Goal: Transaction & Acquisition: Subscribe to service/newsletter

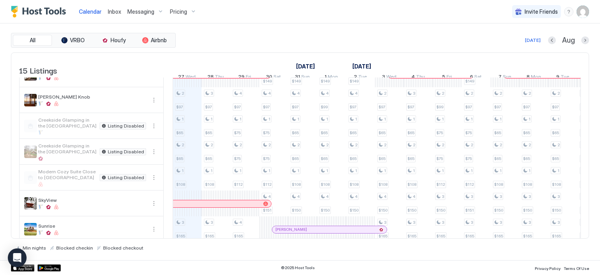
scroll to position [104, 0]
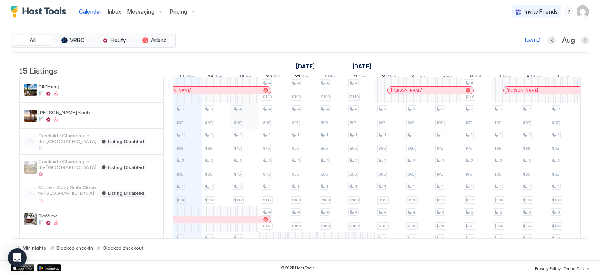
click at [249, 123] on div "1 $55 1 $55 2 $121 2 $97 1 $65 2 $65 1 $108 3 $165 3 $85 2 $85 2 $65 2 $76 1 $5…" at bounding box center [520, 167] width 1562 height 387
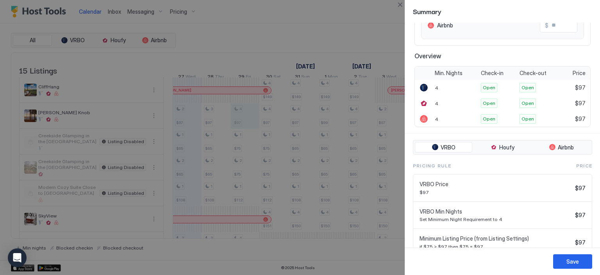
scroll to position [0, 0]
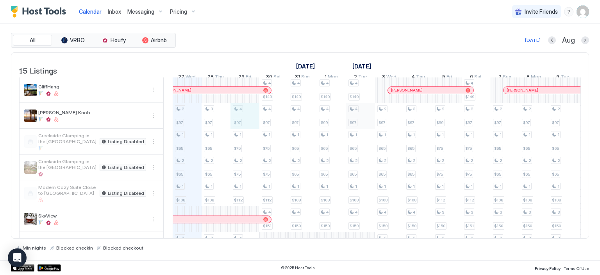
drag, startPoint x: 251, startPoint y: 121, endPoint x: 352, endPoint y: 124, distance: 101.3
click at [349, 123] on div "1 $55 1 $55 2 $121 2 $97 1 $65 2 $65 1 $108 3 $165 3 $85 2 $85 2 $65 2 $76 1 $5…" at bounding box center [520, 167] width 1562 height 387
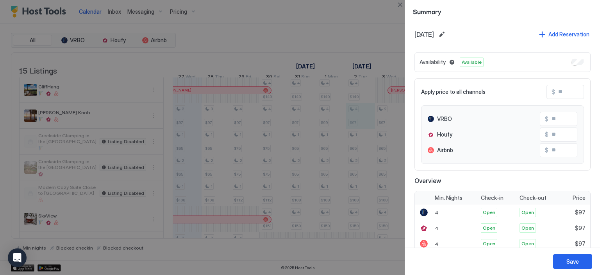
click at [352, 15] on div at bounding box center [300, 137] width 600 height 275
click at [275, 25] on div at bounding box center [300, 137] width 600 height 275
click at [399, 4] on button "Close" at bounding box center [400, 4] width 9 height 9
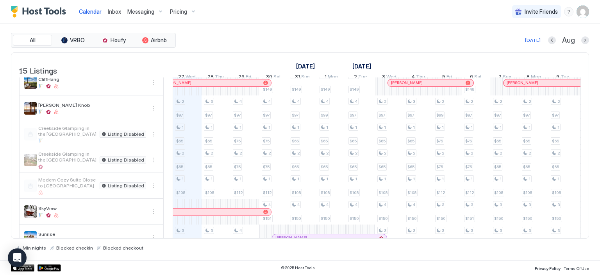
scroll to position [119, 0]
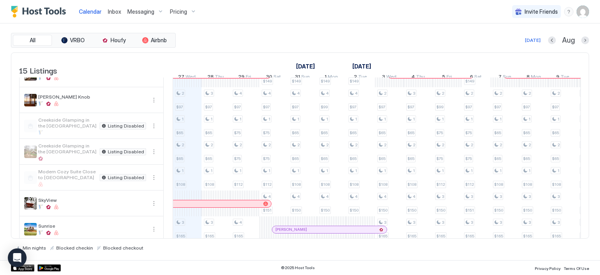
click at [188, 11] on div "Pricing" at bounding box center [183, 11] width 33 height 13
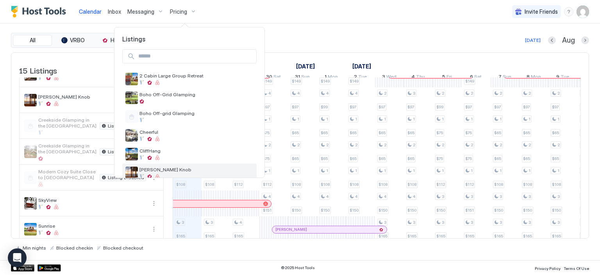
click at [158, 167] on span "[PERSON_NAME] Knob" at bounding box center [197, 170] width 114 height 6
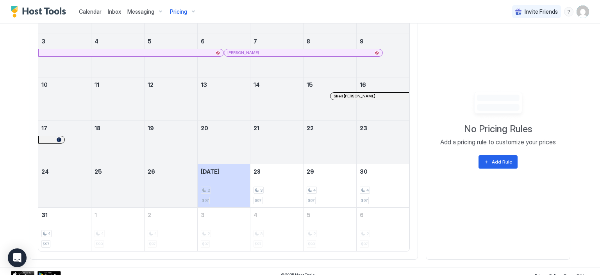
scroll to position [325, 0]
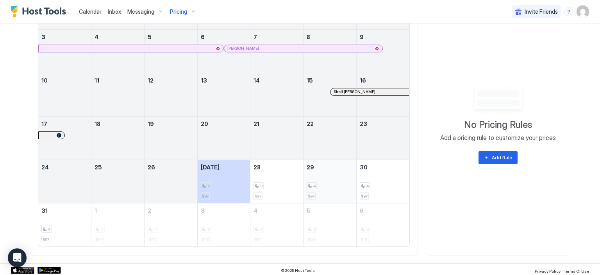
click at [328, 183] on div "4" at bounding box center [330, 185] width 47 height 7
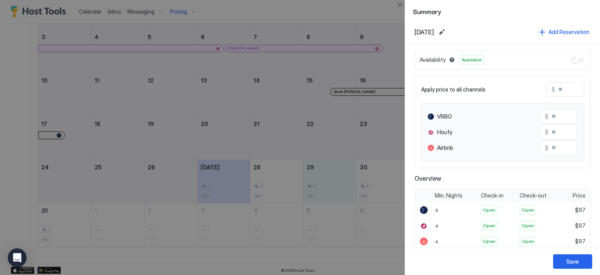
scroll to position [0, 0]
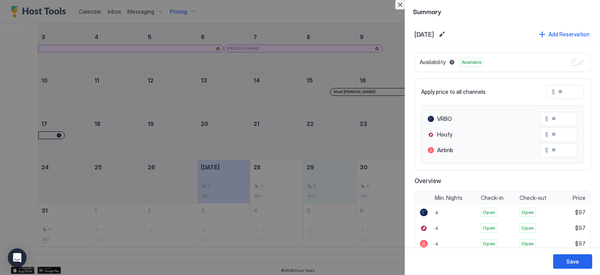
click at [400, 4] on button "Close" at bounding box center [400, 4] width 9 height 9
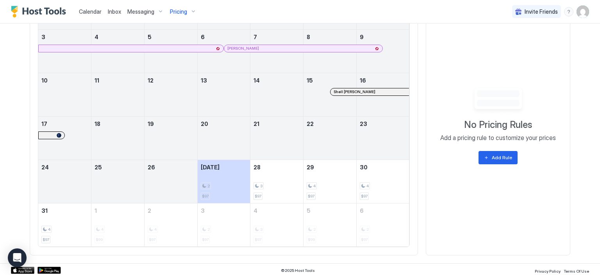
scroll to position [323, 0]
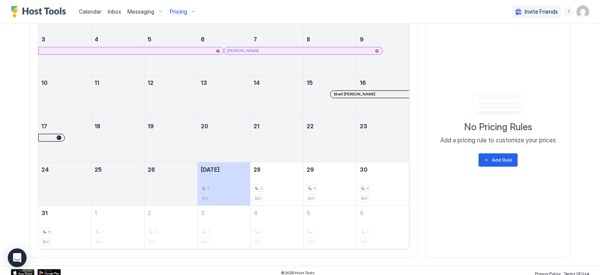
click at [180, 145] on div at bounding box center [171, 145] width 53 height 23
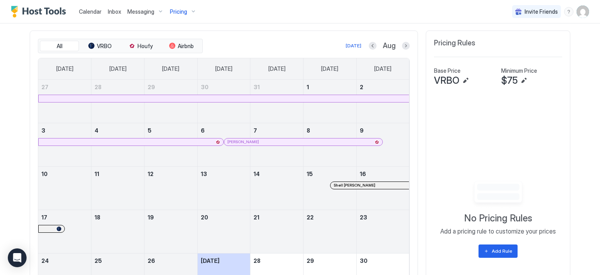
scroll to position [231, 0]
click at [402, 44] on button "Next month" at bounding box center [406, 46] width 8 height 8
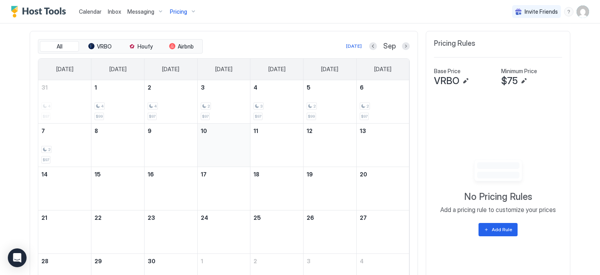
click at [201, 137] on div "September 10, 2025" at bounding box center [224, 145] width 47 height 37
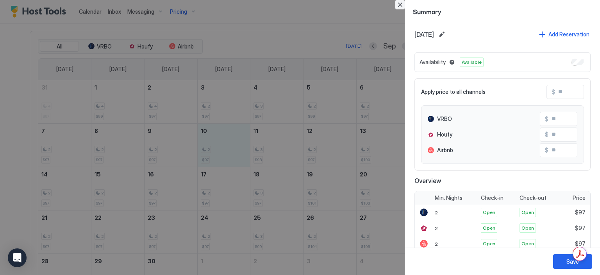
click at [400, 3] on button "Close" at bounding box center [400, 4] width 9 height 9
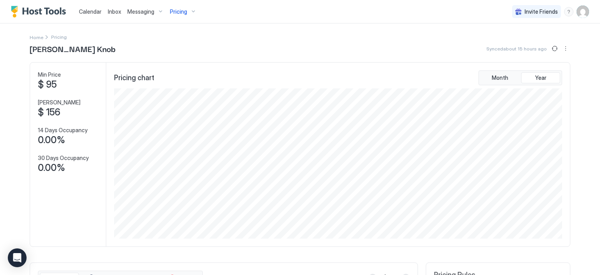
scroll to position [173, 0]
click at [553, 48] on button "Sync prices" at bounding box center [554, 48] width 9 height 9
click at [95, 9] on span "Calendar" at bounding box center [90, 11] width 23 height 7
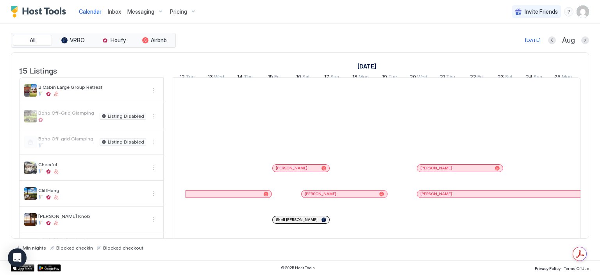
click at [189, 15] on div "Pricing" at bounding box center [183, 11] width 33 height 13
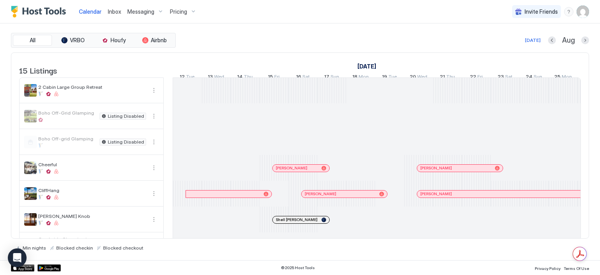
scroll to position [0, 434]
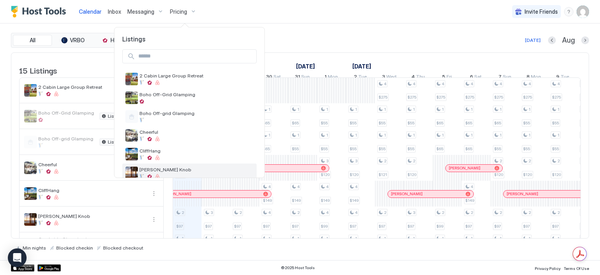
click at [153, 167] on span "[PERSON_NAME] Knob" at bounding box center [197, 170] width 114 height 6
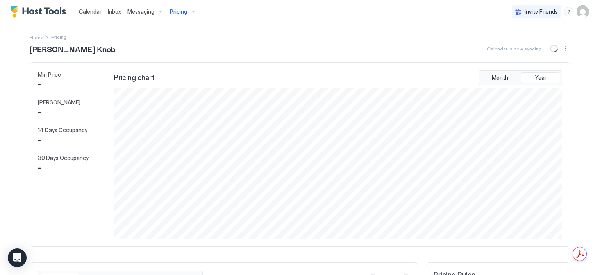
scroll to position [150, 450]
